Goal: Task Accomplishment & Management: Manage account settings

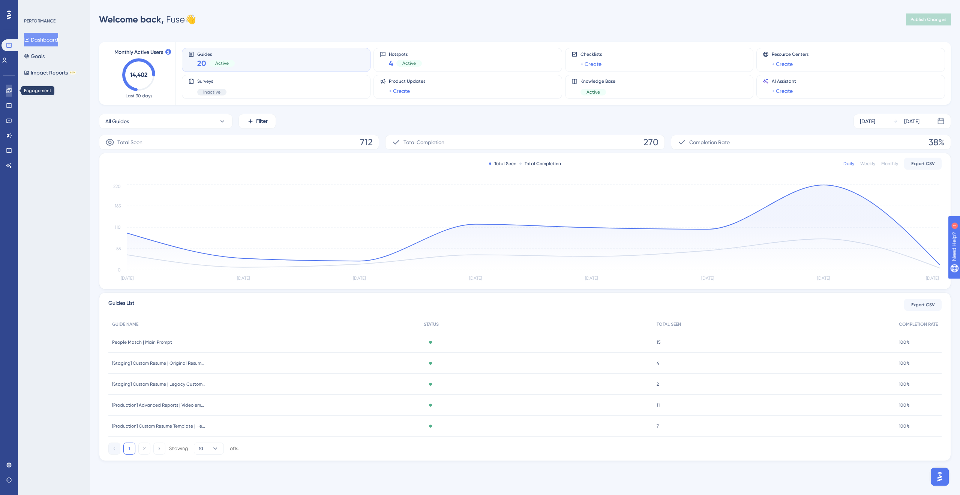
click at [10, 92] on icon at bounding box center [9, 91] width 6 height 6
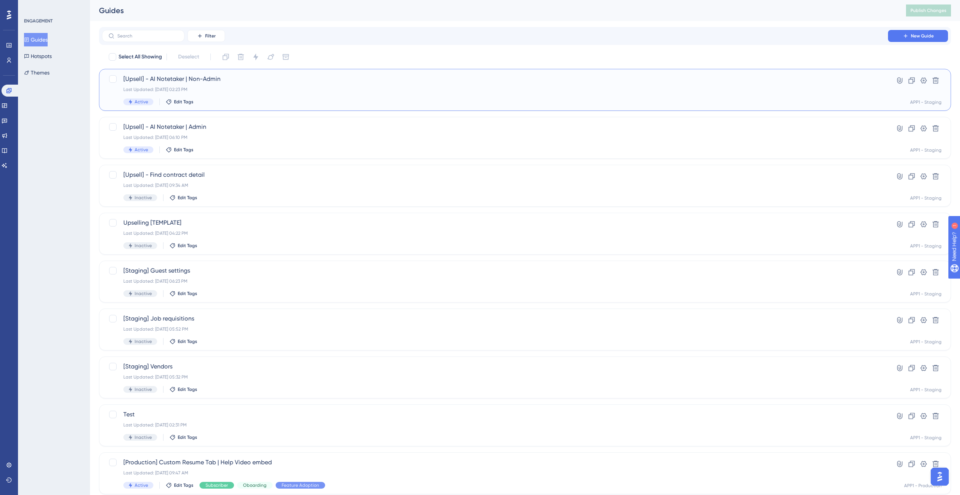
click at [260, 87] on div "Last Updated: [DATE] 02:23 PM" at bounding box center [494, 90] width 743 height 6
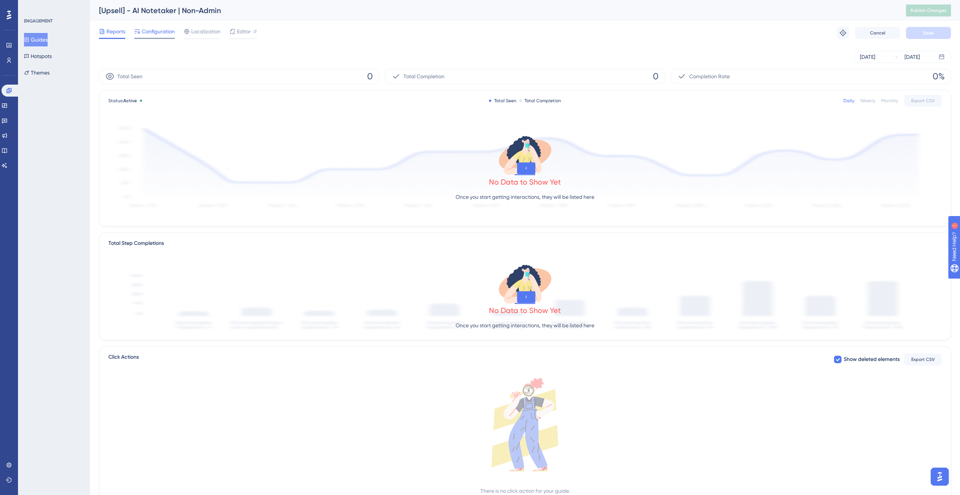
click at [164, 30] on span "Configuration" at bounding box center [158, 31] width 33 height 9
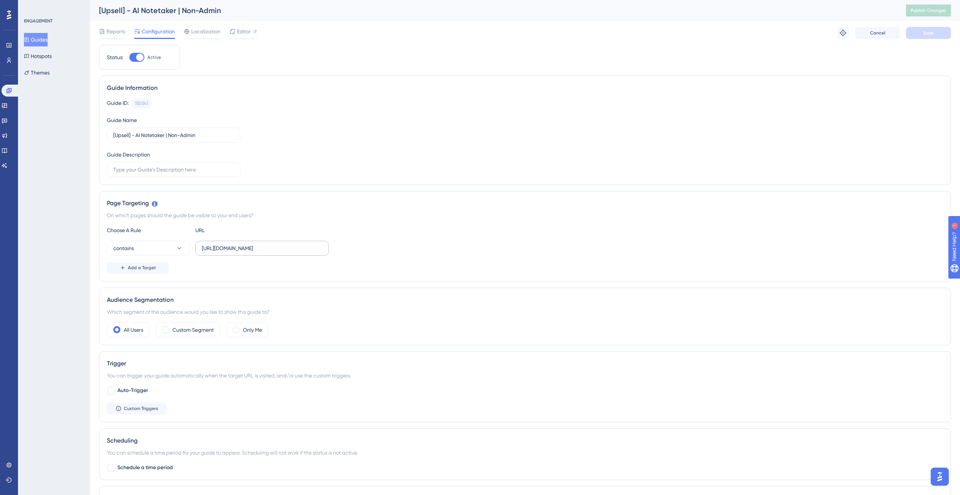
click at [221, 243] on label "[URL][DOMAIN_NAME]" at bounding box center [261, 248] width 133 height 15
click at [221, 244] on input "[URL][DOMAIN_NAME]" at bounding box center [262, 248] width 121 height 8
click at [247, 253] on label "[URL][DOMAIN_NAME]" at bounding box center [261, 248] width 133 height 15
click at [247, 253] on input "[URL][DOMAIN_NAME]" at bounding box center [262, 248] width 121 height 8
paste input "[DOMAIN_NAME][URL]"
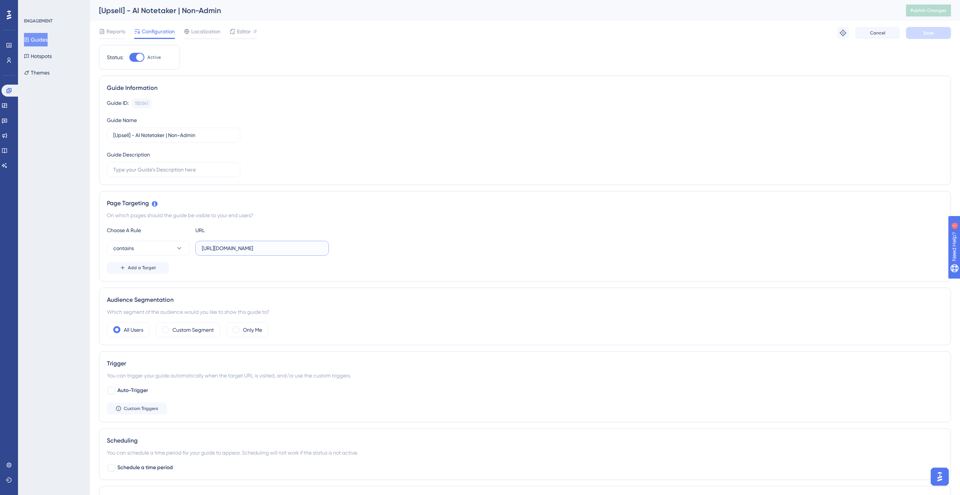
scroll to position [0, 4]
type input "[URL][DOMAIN_NAME]"
click at [362, 214] on div "On which pages should the guide be visible to your end users?" at bounding box center [525, 215] width 836 height 9
click at [930, 39] on button "Save" at bounding box center [928, 33] width 45 height 12
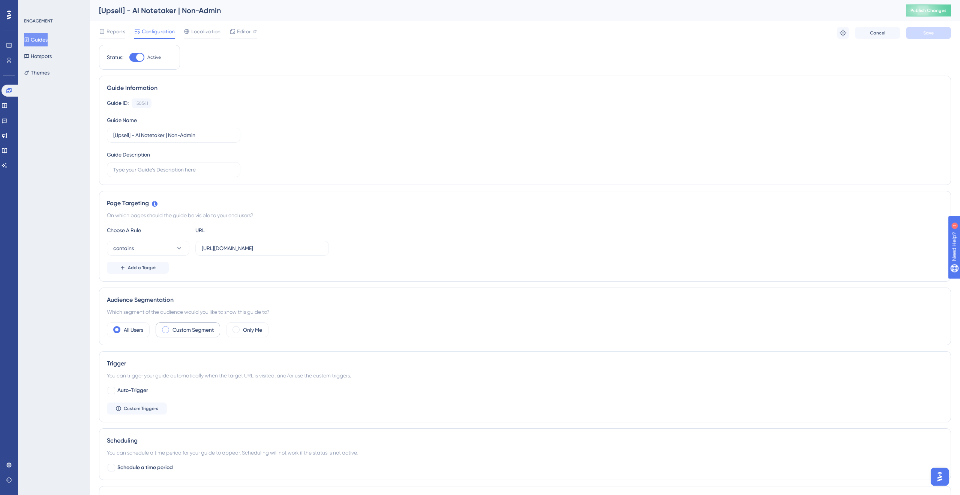
click at [170, 326] on div "Custom Segment" at bounding box center [188, 330] width 64 height 15
click at [190, 353] on div "matches Choose a segment" at bounding box center [525, 352] width 836 height 15
click at [217, 352] on span "Choose a segment" at bounding box center [224, 352] width 45 height 9
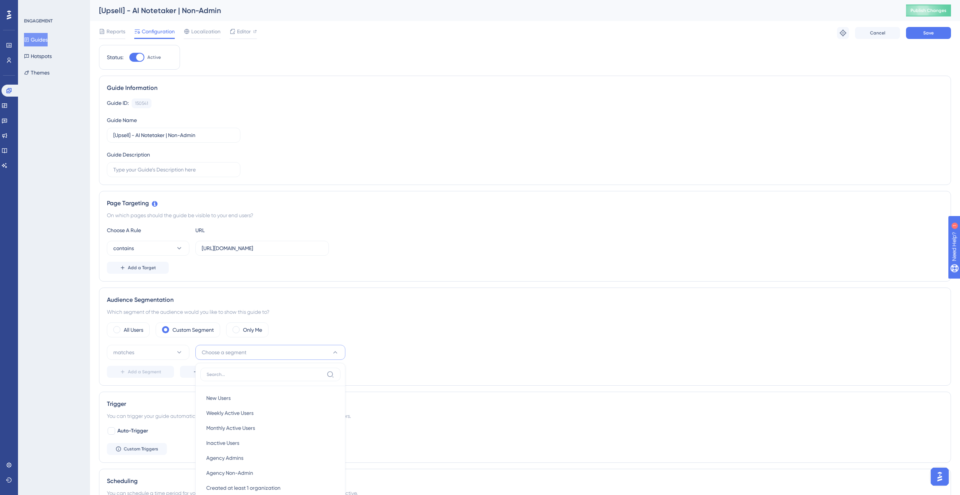
scroll to position [192, 0]
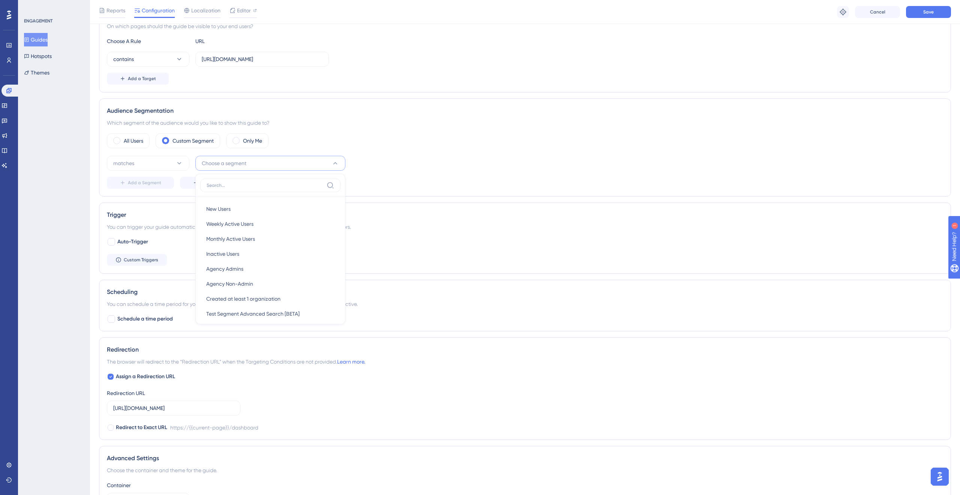
click at [444, 175] on div "matches Choose a segment New Users New Users Weekly Active Users Weekly Active …" at bounding box center [525, 172] width 836 height 33
click at [265, 162] on button "Choose a segment" at bounding box center [270, 163] width 150 height 15
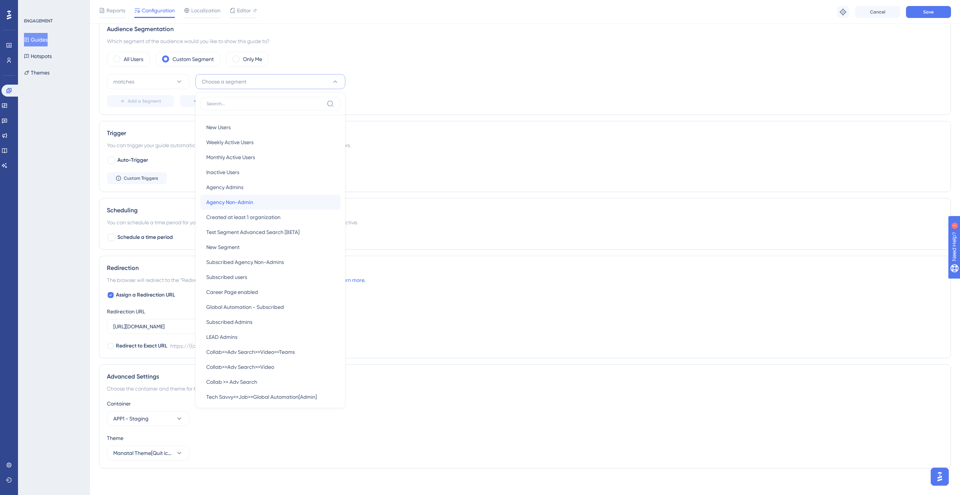
click at [264, 198] on div "Agency Non-Admin Agency Non-Admin" at bounding box center [270, 202] width 128 height 15
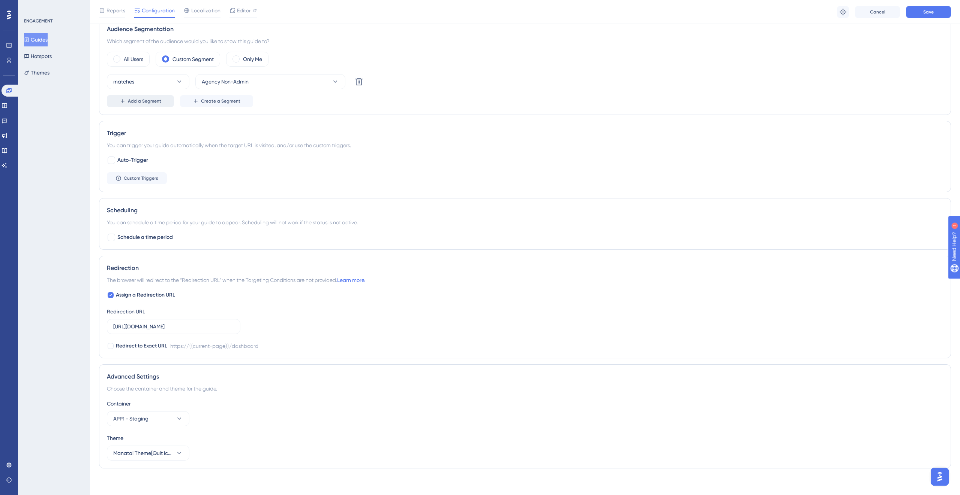
click at [153, 100] on span "Add a Segment" at bounding box center [144, 101] width 33 height 6
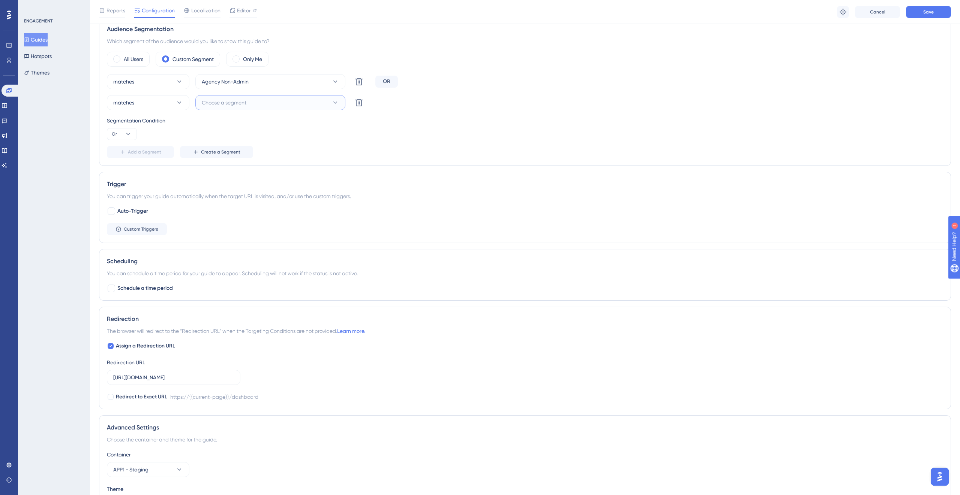
click at [228, 102] on span "Choose a segment" at bounding box center [224, 102] width 45 height 9
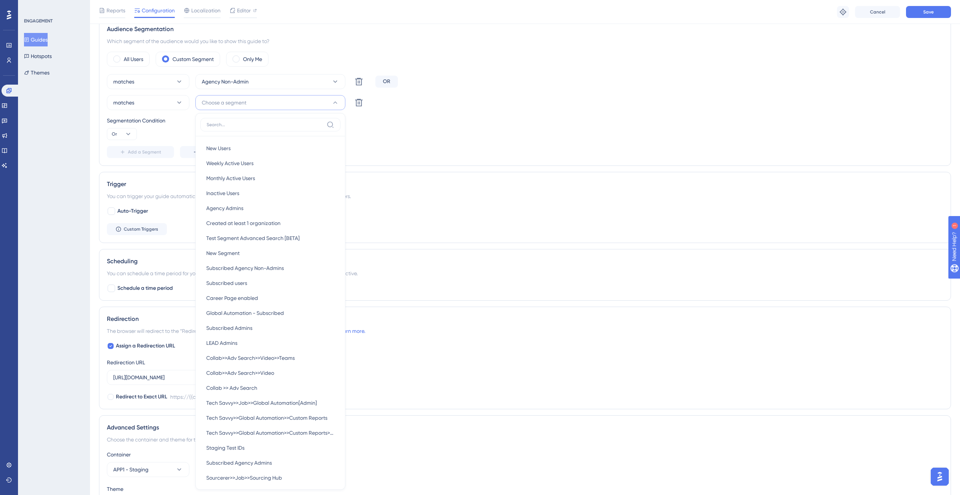
scroll to position [314, 0]
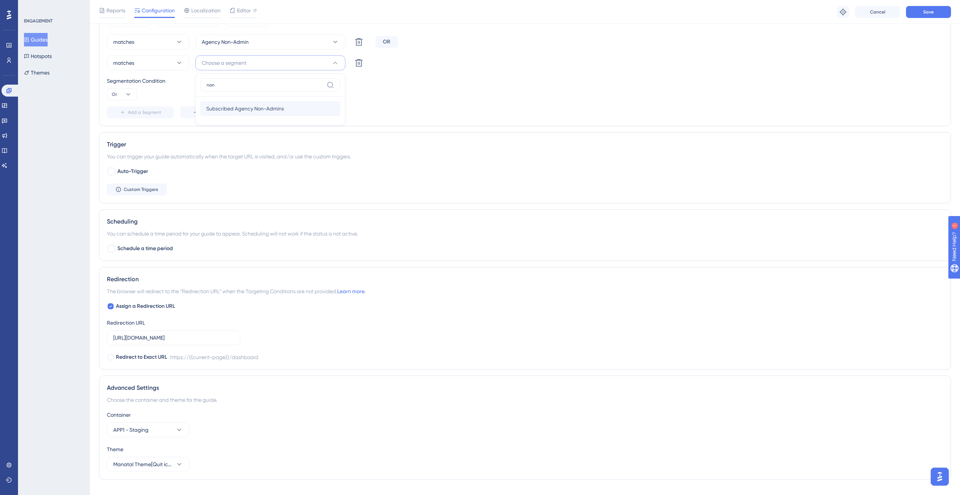
type input "non"
click at [247, 110] on span "Subscribed Agency Non-Admins" at bounding box center [245, 108] width 78 height 9
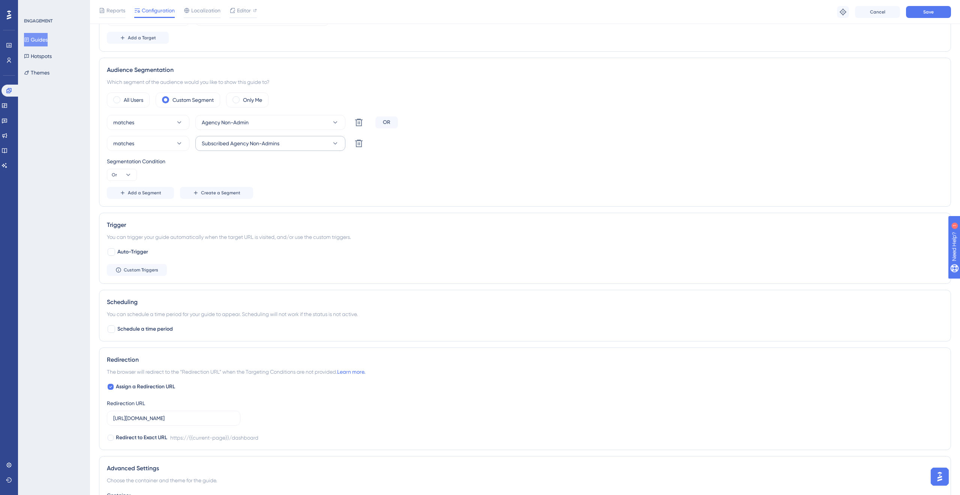
scroll to position [222, 0]
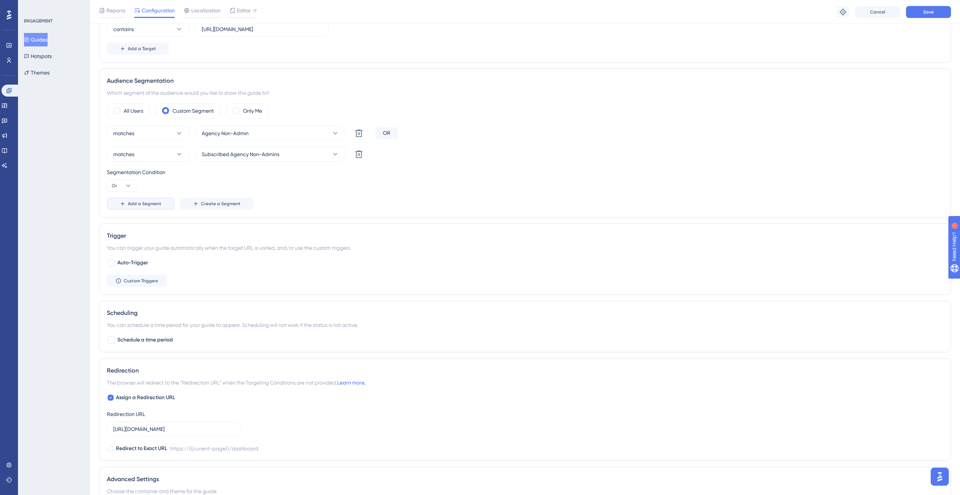
click at [154, 207] on span "Add a Segment" at bounding box center [144, 204] width 33 height 6
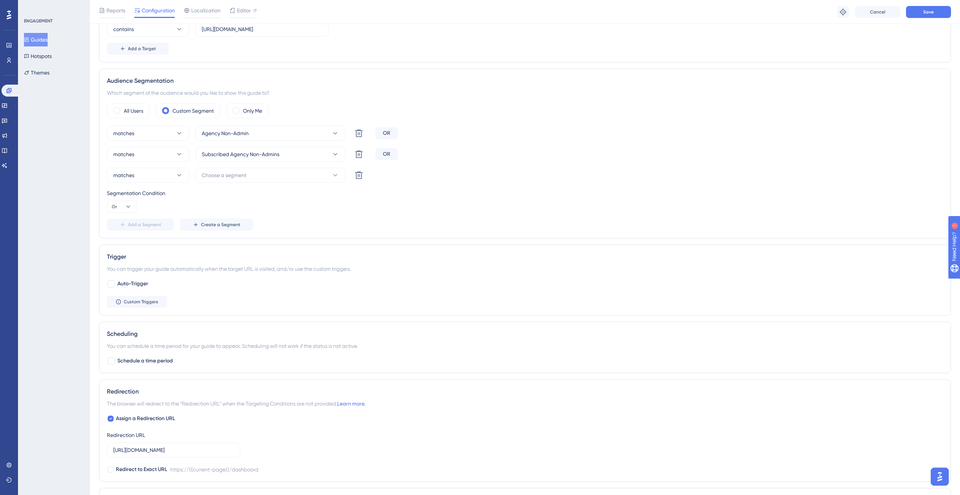
click at [199, 184] on div "matches Agency Non-Admin Delete OR matches Subscribed Agency Non-Admins Delete …" at bounding box center [525, 178] width 836 height 105
click at [219, 175] on span "Choose a segment" at bounding box center [224, 175] width 45 height 9
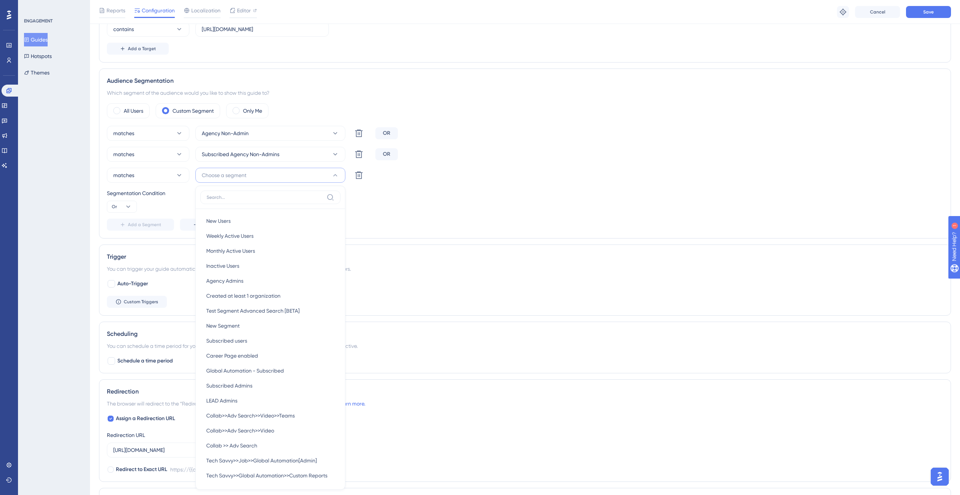
scroll to position [310, 0]
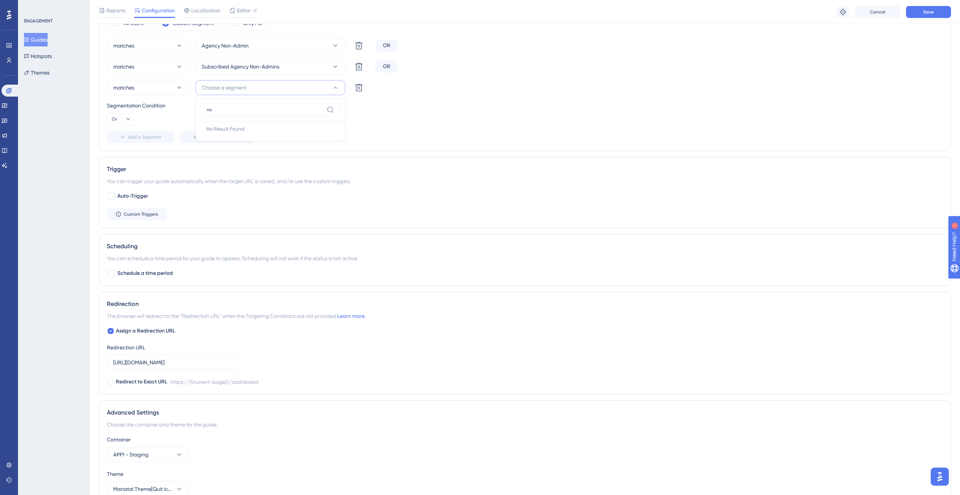
type input "n"
type input "admin"
click at [388, 126] on div "matches Agency Non-Admin Delete OR matches Subscribed Agency Non-Admins Delete …" at bounding box center [525, 90] width 836 height 105
click at [358, 87] on icon at bounding box center [358, 87] width 7 height 7
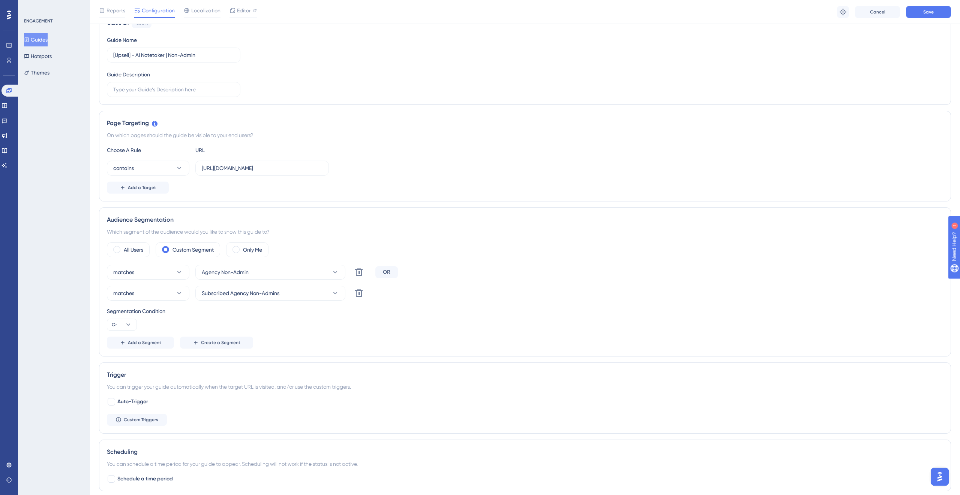
scroll to position [0, 0]
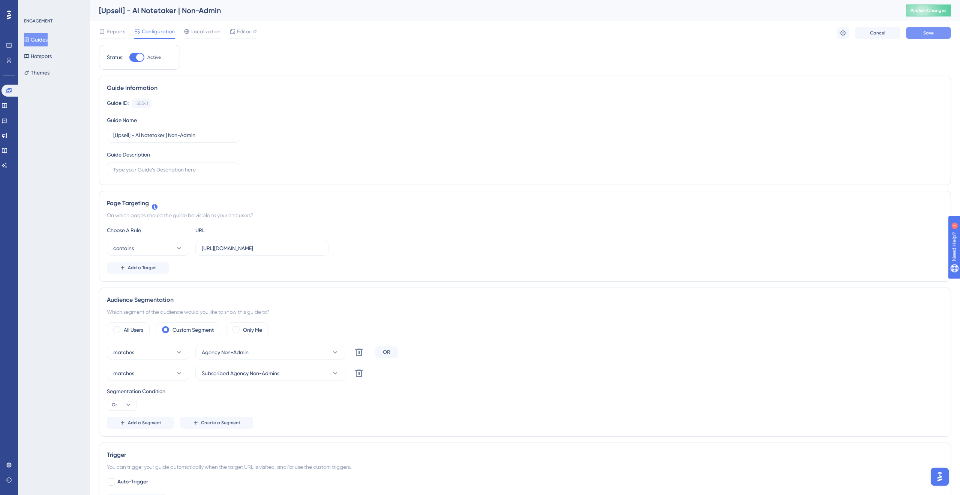
click at [938, 33] on button "Save" at bounding box center [928, 33] width 45 height 12
click at [929, 9] on span "Publish Changes" at bounding box center [928, 10] width 36 height 6
click at [35, 43] on button "Guides" at bounding box center [36, 39] width 24 height 13
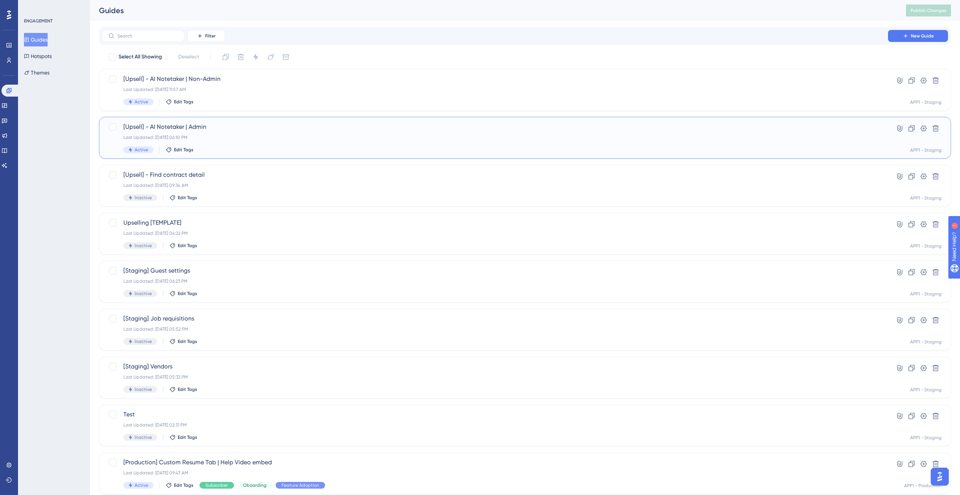
click at [268, 139] on div "Last Updated: [DATE] 06:10 PM" at bounding box center [494, 138] width 743 height 6
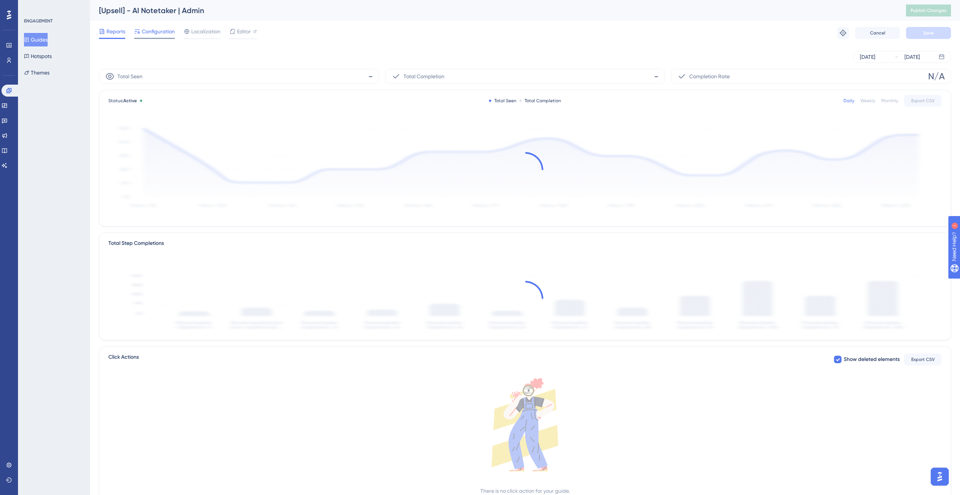
click at [169, 34] on span "Configuration" at bounding box center [158, 31] width 33 height 9
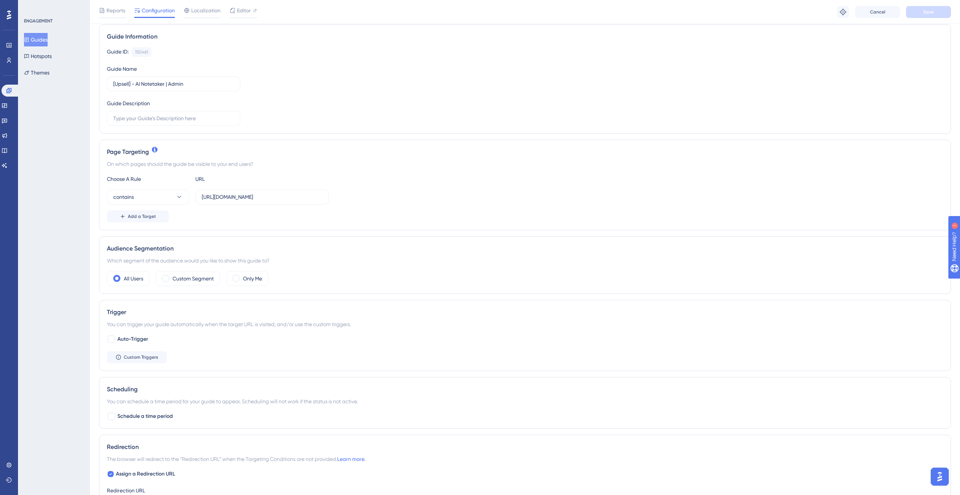
scroll to position [61, 0]
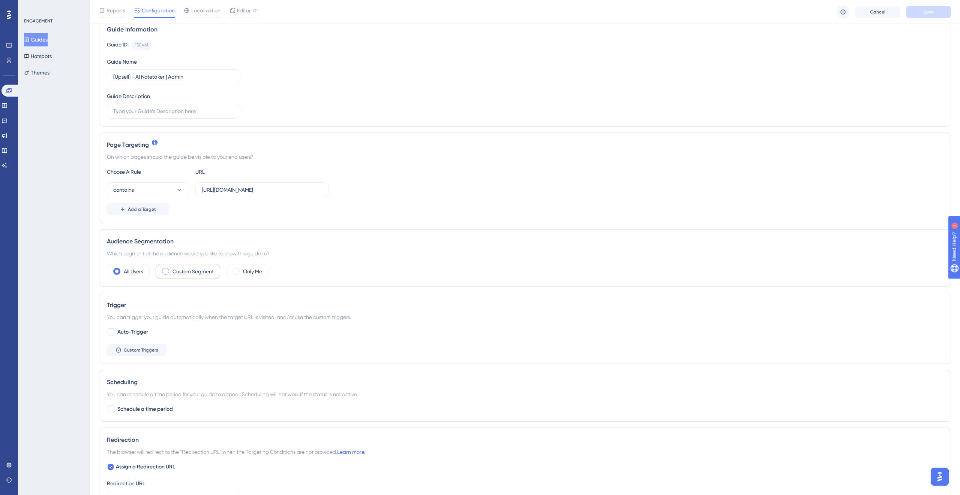
click at [184, 278] on div "Custom Segment" at bounding box center [188, 271] width 64 height 15
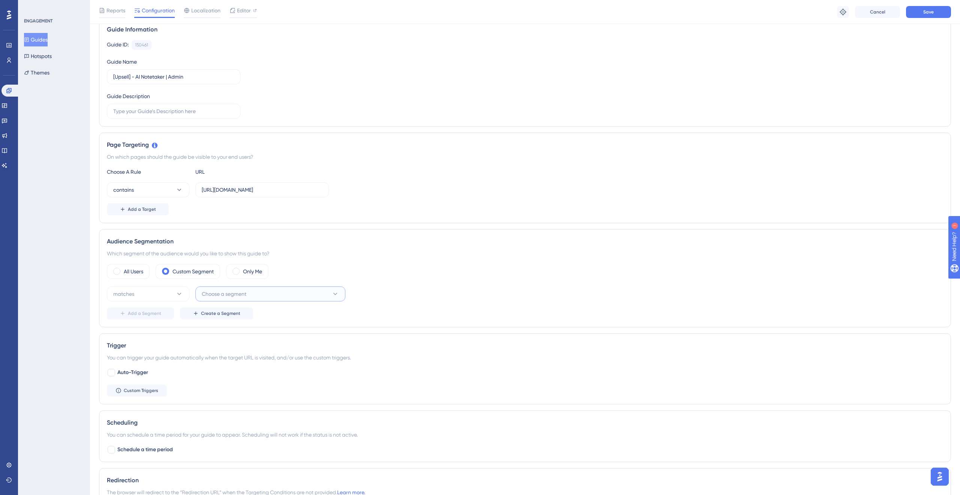
click at [215, 295] on span "Choose a segment" at bounding box center [224, 294] width 45 height 9
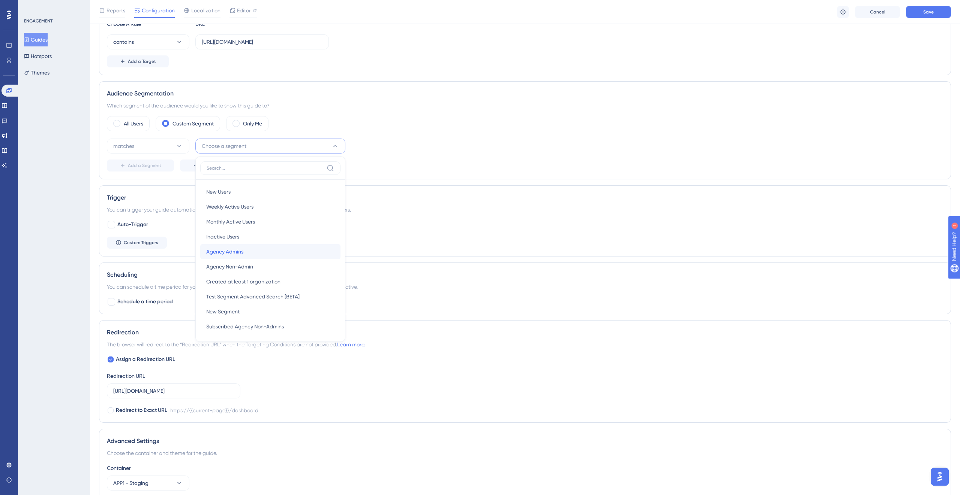
click at [248, 251] on div "Agency Admins Agency Admins" at bounding box center [270, 251] width 128 height 15
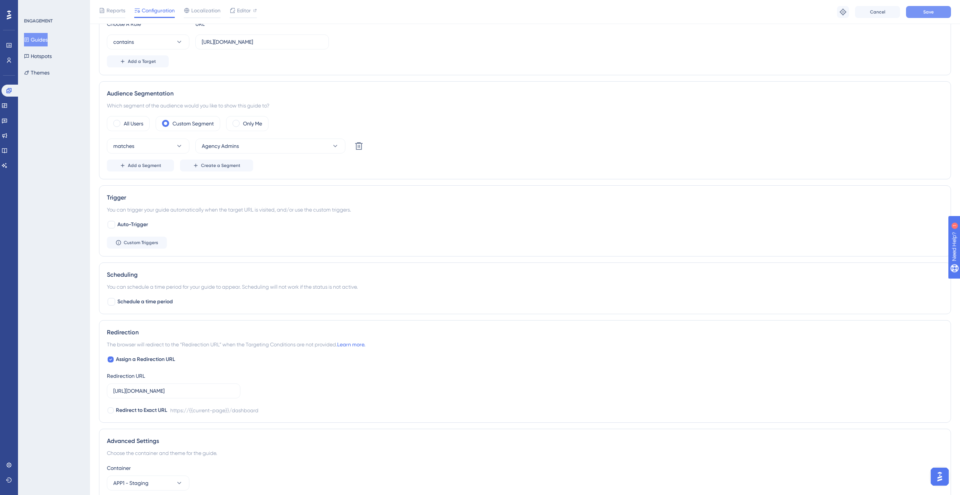
click at [922, 16] on button "Save" at bounding box center [928, 12] width 45 height 12
click at [147, 163] on span "Add a Segment" at bounding box center [144, 166] width 33 height 6
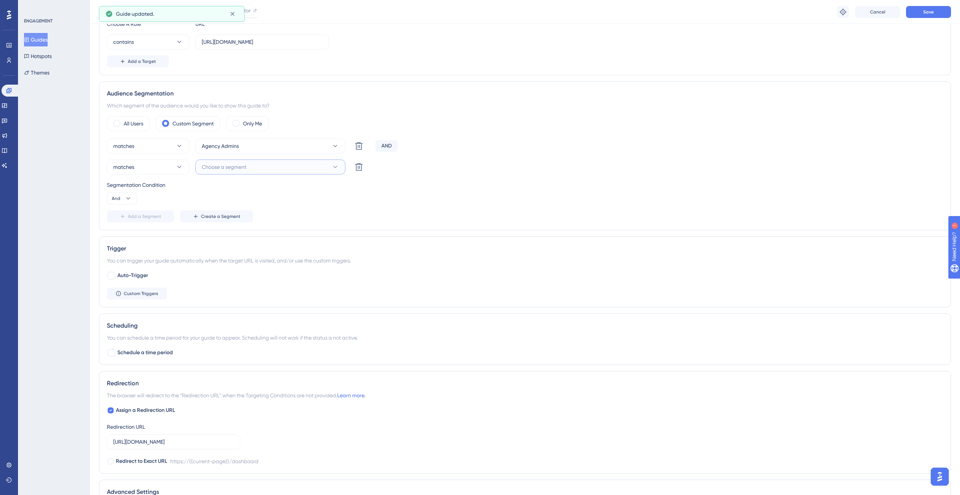
click at [229, 164] on span "Choose a segment" at bounding box center [224, 167] width 45 height 9
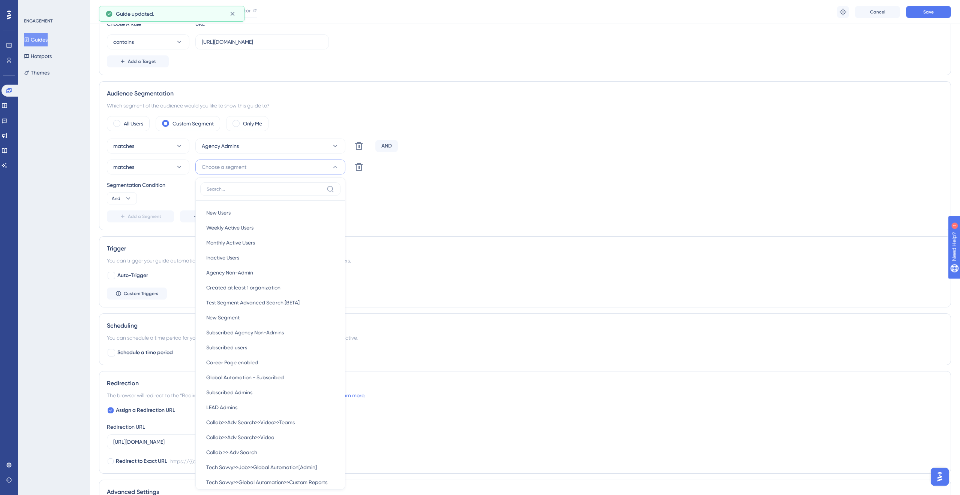
scroll to position [293, 0]
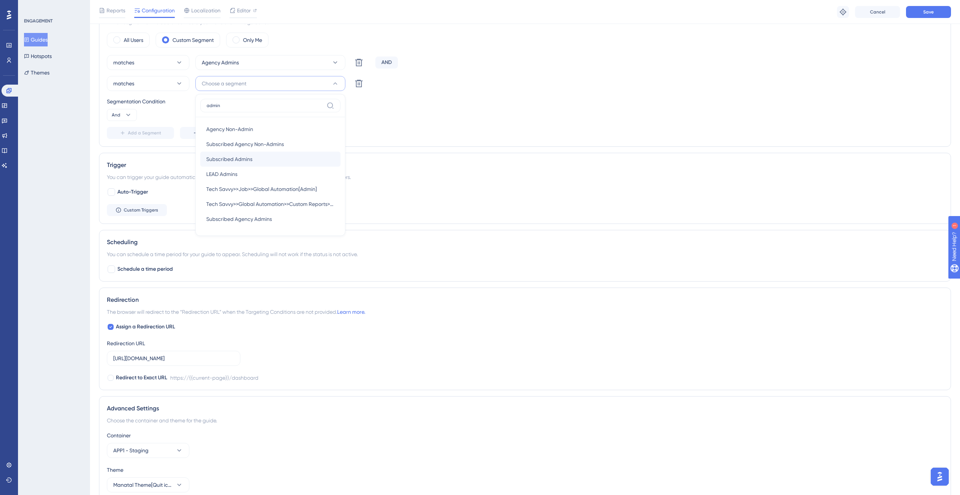
type input "admin"
click at [248, 155] on span "Subscribed Admins" at bounding box center [229, 159] width 46 height 9
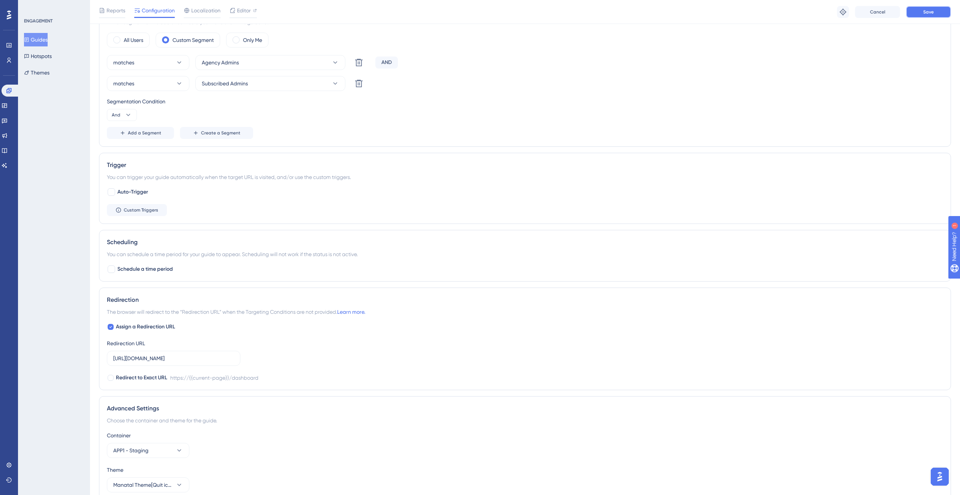
click at [932, 14] on span "Save" at bounding box center [928, 12] width 10 height 6
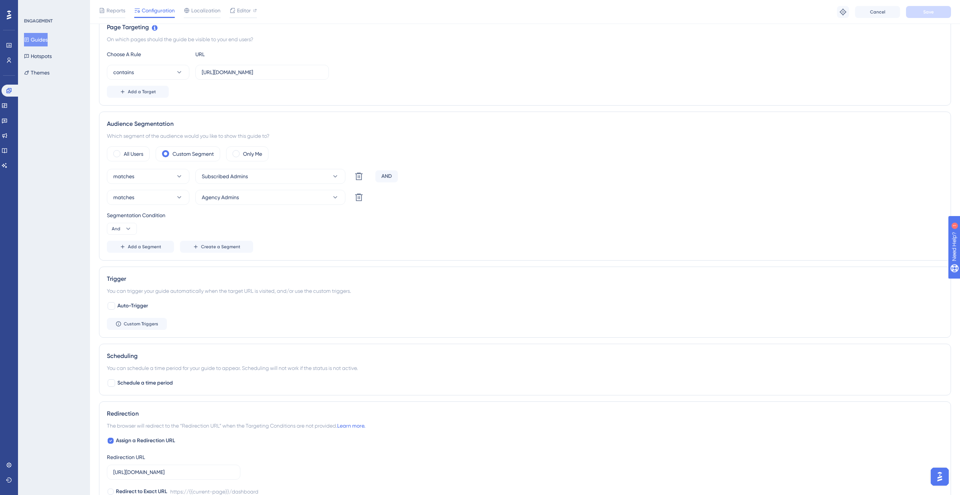
scroll to position [0, 0]
